Goal: Communication & Community: Answer question/provide support

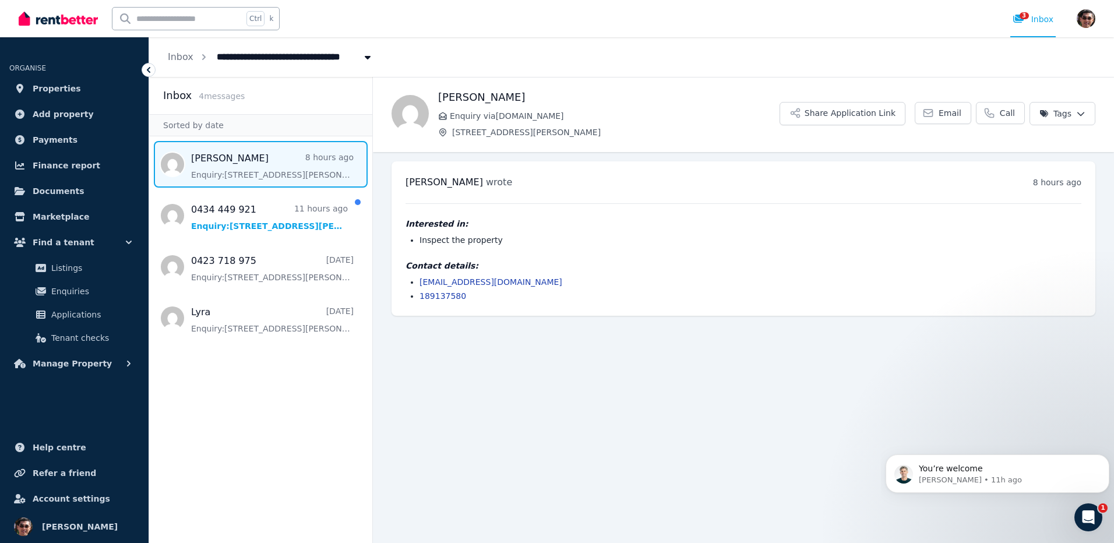
click at [452, 297] on link "189137580" at bounding box center [443, 295] width 47 height 9
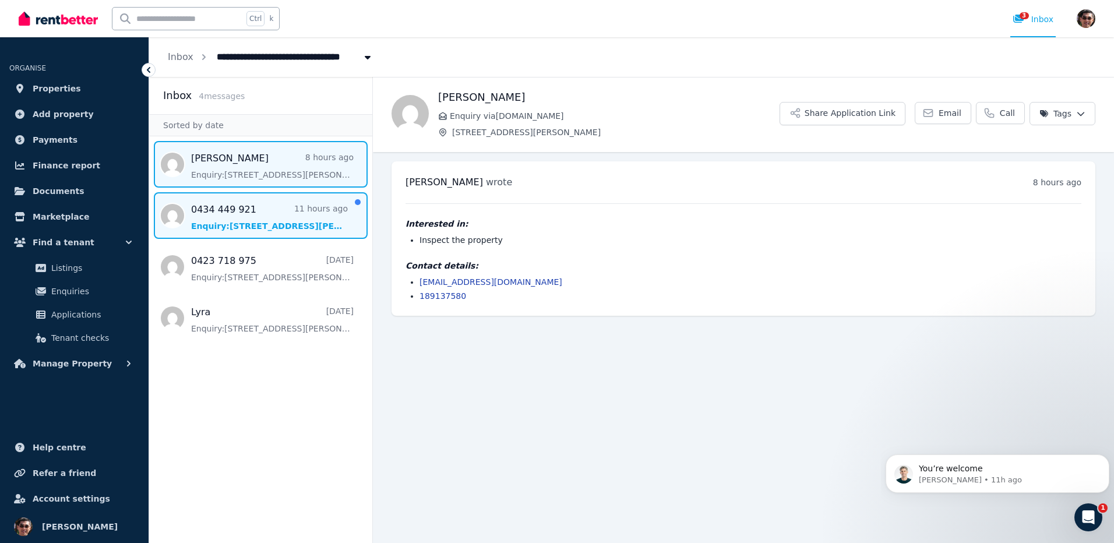
click at [286, 213] on span "Message list" at bounding box center [260, 215] width 223 height 47
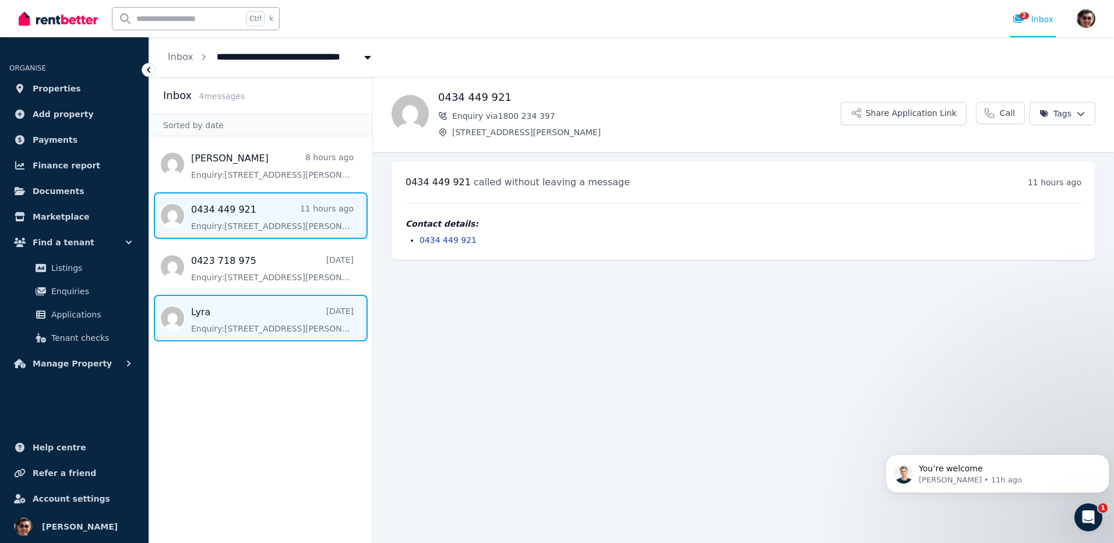
click at [311, 323] on span "Message list" at bounding box center [260, 318] width 223 height 47
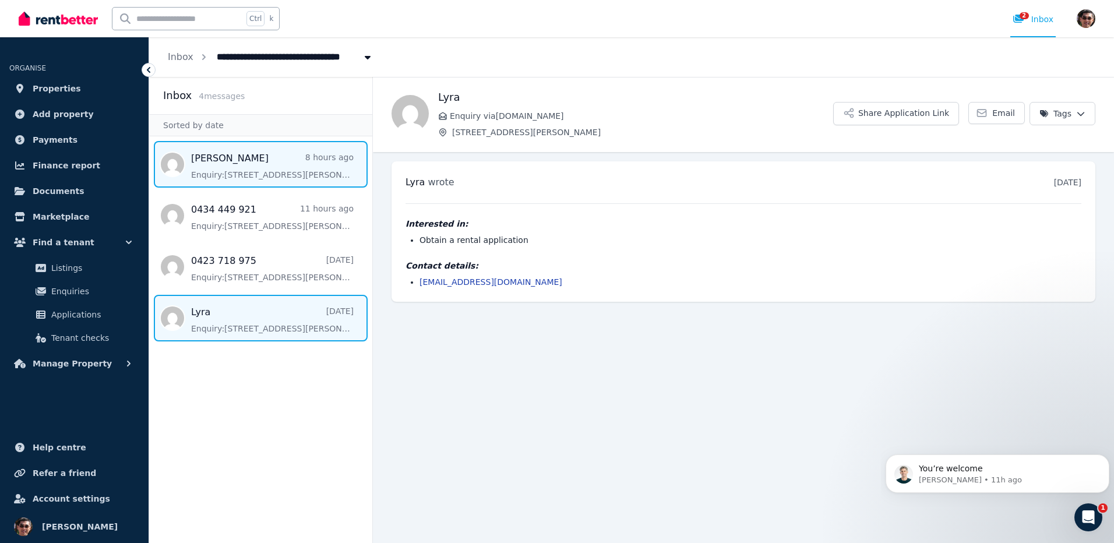
click at [271, 161] on span "Message list" at bounding box center [260, 164] width 223 height 47
